Goal: Register for event/course

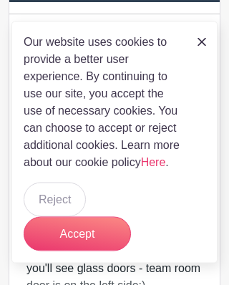
scroll to position [354, 0]
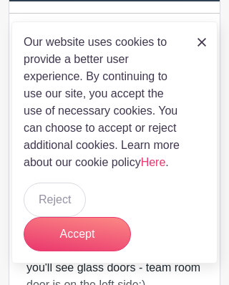
click at [200, 47] on img at bounding box center [202, 42] width 9 height 9
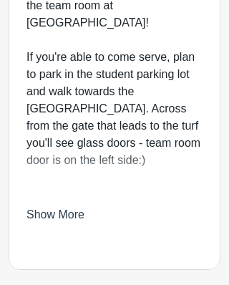
scroll to position [480, 0]
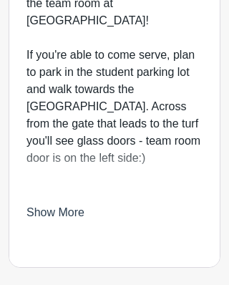
click at [71, 225] on link "Show More" at bounding box center [55, 216] width 58 height 18
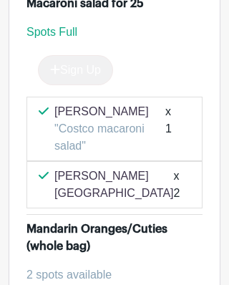
scroll to position [1956, 0]
type input "2"
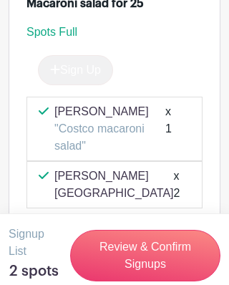
click at [170, 281] on link "Review & Confirm Signups" at bounding box center [145, 256] width 150 height 52
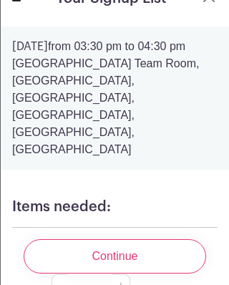
scroll to position [22, 0]
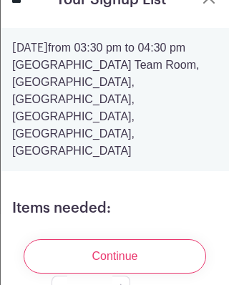
click at [127, 273] on input "Continue" at bounding box center [115, 256] width 182 height 34
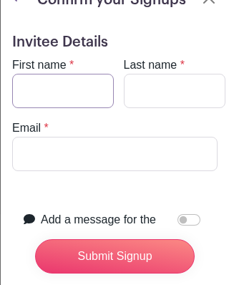
click at [59, 82] on input "First name" at bounding box center [63, 91] width 102 height 34
type input "Adr"
type input "[PERSON_NAME]"
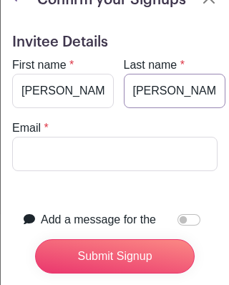
type input "[PERSON_NAME]"
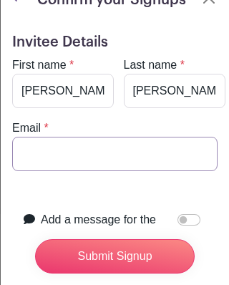
click at [68, 145] on input "Email" at bounding box center [114, 154] width 205 height 34
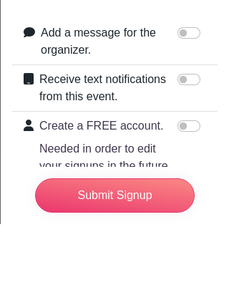
scroll to position [148, 0]
type input "[EMAIL_ADDRESS][DOMAIN_NAME]"
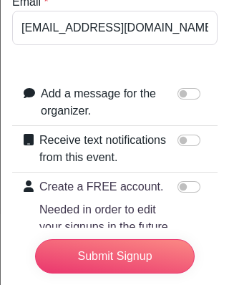
click at [131, 273] on input "Submit Signup" at bounding box center [115, 256] width 160 height 34
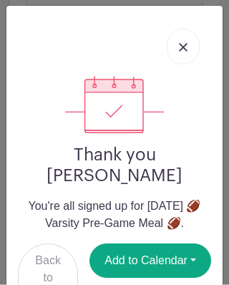
scroll to position [2369, 0]
